Goal: Task Accomplishment & Management: Manage account settings

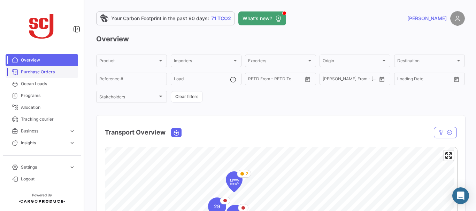
click at [43, 73] on span "Purchase Orders" at bounding box center [48, 72] width 54 height 6
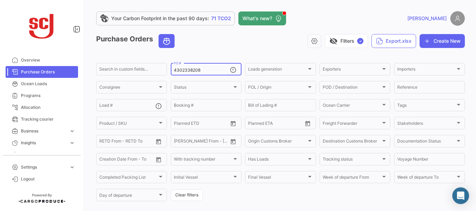
click at [203, 71] on input "4302338208" at bounding box center [202, 70] width 56 height 5
type input "4302337327"
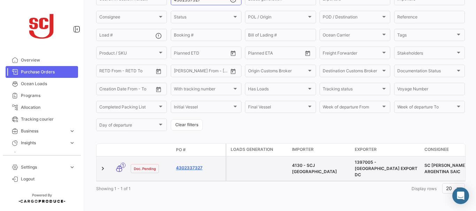
click at [184, 165] on link "4302337327" at bounding box center [199, 168] width 47 height 6
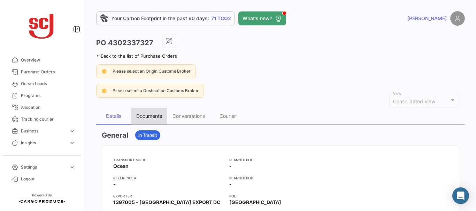
click at [152, 117] on div "Documents" at bounding box center [149, 116] width 26 height 6
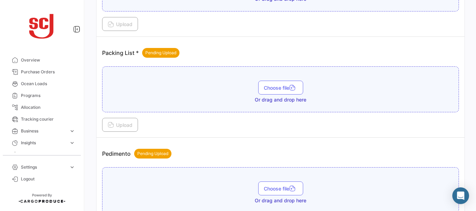
scroll to position [640, 0]
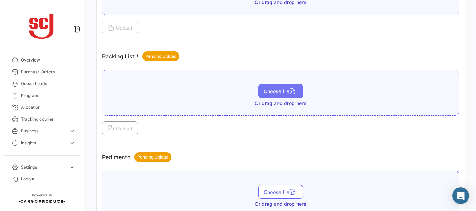
click at [264, 88] on span "Choose file" at bounding box center [281, 91] width 34 height 6
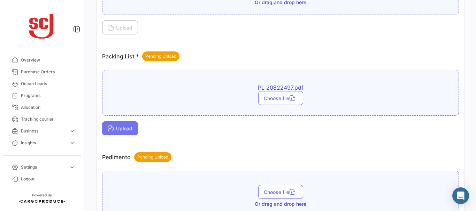
click at [112, 123] on button "Upload" at bounding box center [120, 129] width 36 height 14
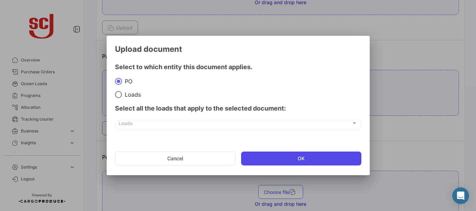
click at [295, 157] on button "OK" at bounding box center [301, 159] width 120 height 14
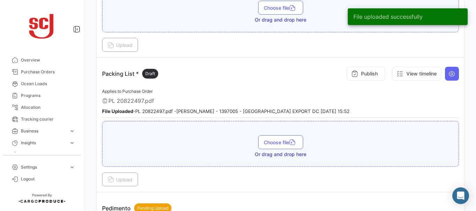
scroll to position [611, 0]
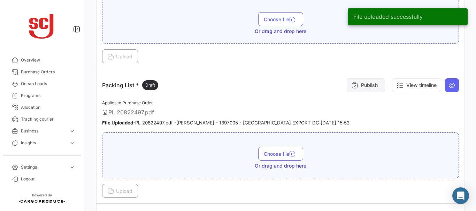
click at [354, 86] on button "Publish" at bounding box center [366, 85] width 38 height 14
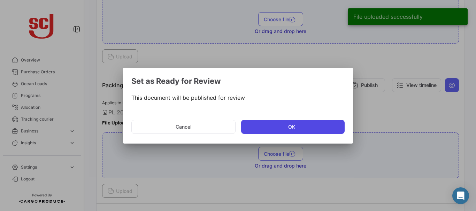
click at [263, 123] on button "OK" at bounding box center [292, 127] width 103 height 14
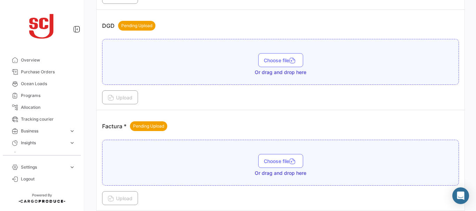
scroll to position [464, 0]
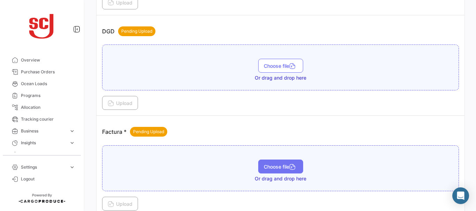
click at [279, 164] on span "Choose file" at bounding box center [281, 167] width 34 height 6
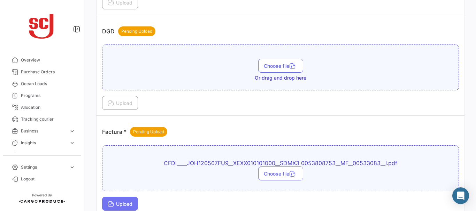
click at [119, 202] on span "Upload" at bounding box center [120, 204] width 25 height 6
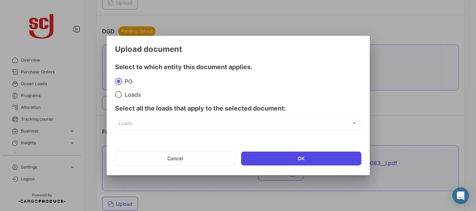
click at [281, 160] on button "OK" at bounding box center [301, 159] width 120 height 14
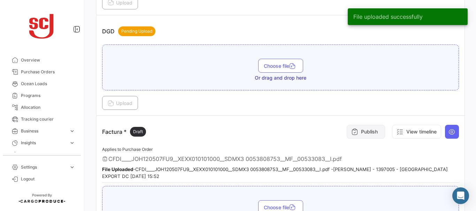
click at [361, 134] on button "Publish" at bounding box center [366, 132] width 38 height 14
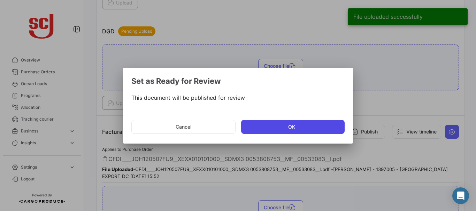
click at [291, 129] on button "OK" at bounding box center [292, 127] width 103 height 14
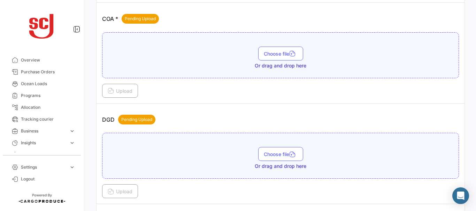
scroll to position [371, 0]
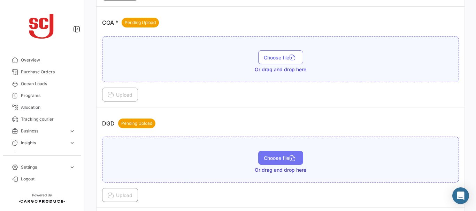
click at [276, 162] on button "Choose file" at bounding box center [280, 158] width 45 height 14
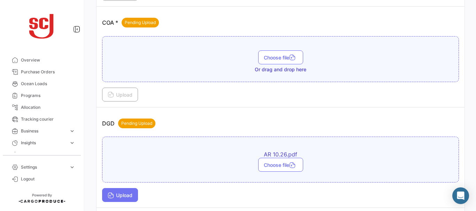
click at [124, 193] on span "Upload" at bounding box center [120, 196] width 25 height 6
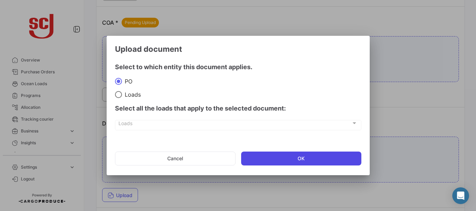
click at [275, 157] on button "OK" at bounding box center [301, 159] width 120 height 14
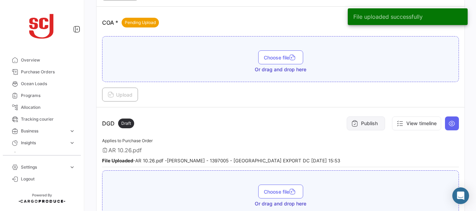
click at [355, 124] on button "Publish" at bounding box center [366, 124] width 38 height 14
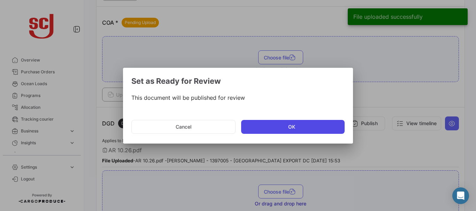
click at [279, 126] on button "OK" at bounding box center [292, 127] width 103 height 14
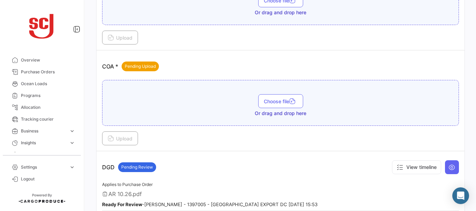
scroll to position [326, 0]
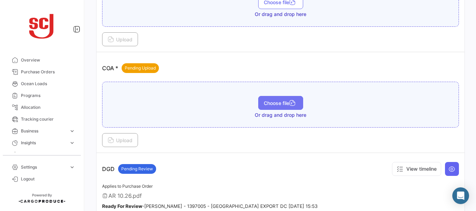
click at [277, 102] on span "Choose file" at bounding box center [281, 103] width 34 height 6
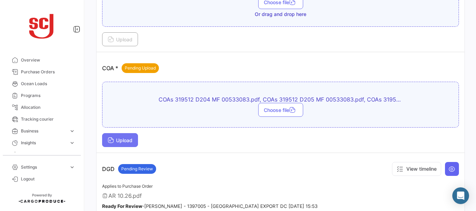
click at [124, 139] on span "Upload" at bounding box center [120, 141] width 25 height 6
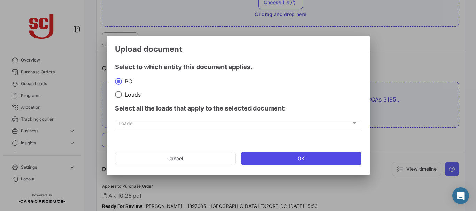
click at [269, 157] on button "OK" at bounding box center [301, 159] width 120 height 14
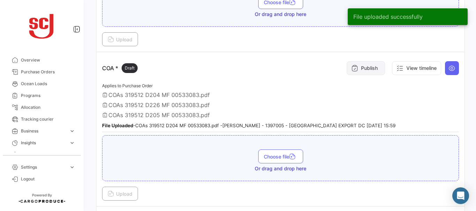
click at [359, 66] on button "Publish" at bounding box center [366, 68] width 38 height 14
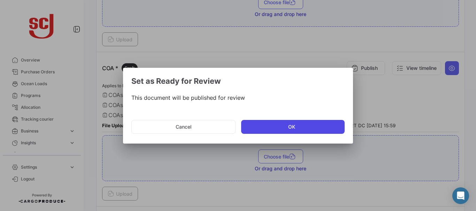
click at [250, 129] on button "OK" at bounding box center [292, 127] width 103 height 14
